Goal: Check status: Check status

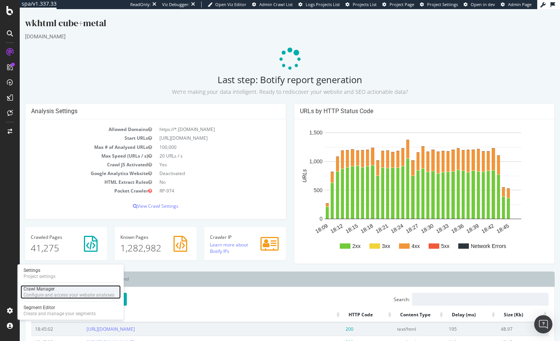
click at [47, 292] on div "Configure and access your website analyses" at bounding box center [69, 295] width 91 height 6
